Goal: Transaction & Acquisition: Book appointment/travel/reservation

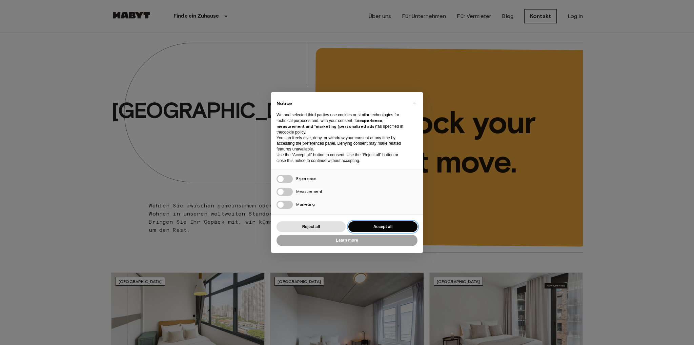
drag, startPoint x: 385, startPoint y: 224, endPoint x: 381, endPoint y: 223, distance: 3.8
click at [382, 223] on button "Accept all" at bounding box center [383, 226] width 69 height 11
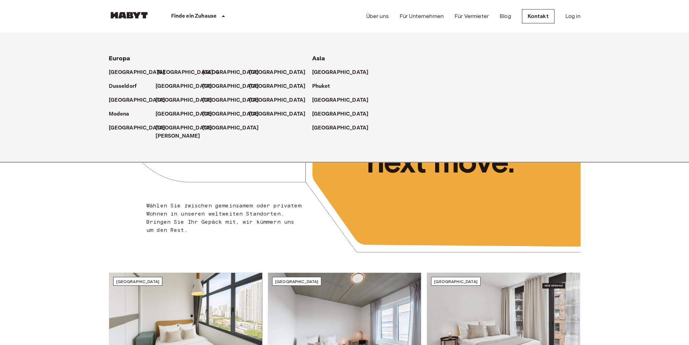
click at [165, 73] on p "[GEOGRAPHIC_DATA]" at bounding box center [185, 72] width 57 height 8
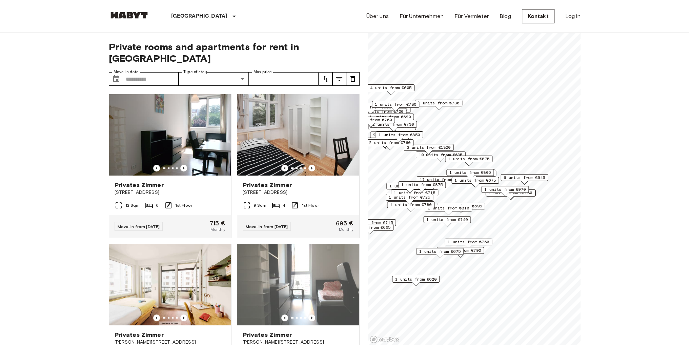
click at [482, 194] on div "1 units from €970" at bounding box center [505, 191] width 47 height 11
